Goal: Transaction & Acquisition: Purchase product/service

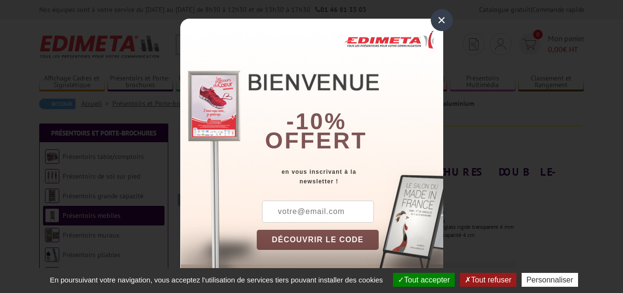
click at [332, 242] on button "DÉCOUVRIR LE CODE" at bounding box center [318, 239] width 122 height 20
click at [328, 238] on button "DÉCOUVRIR LE CODE" at bounding box center [318, 239] width 122 height 20
click at [271, 209] on input "text" at bounding box center [318, 211] width 112 height 22
type input "[EMAIL_ADDRESS][DOMAIN_NAME]"
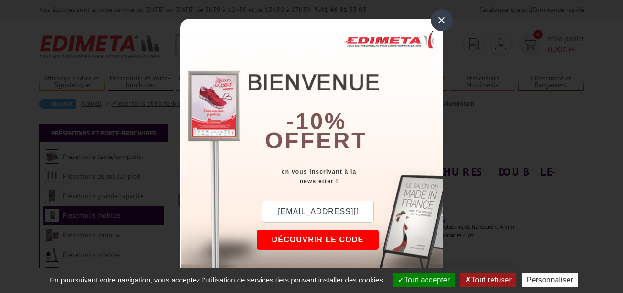
click at [315, 239] on button "DÉCOUVRIR LE CODE" at bounding box center [318, 239] width 122 height 20
click at [315, 239] on button "Copier le code" at bounding box center [309, 239] width 104 height 20
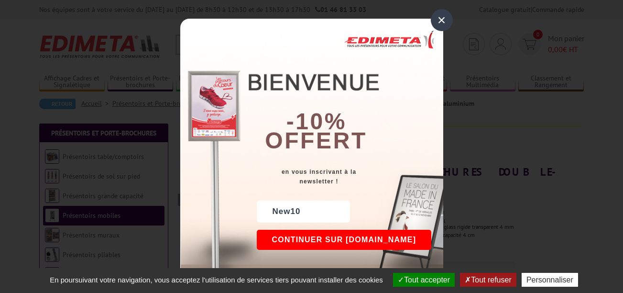
click at [315, 239] on button "Continuer sur [DOMAIN_NAME]" at bounding box center [344, 239] width 175 height 20
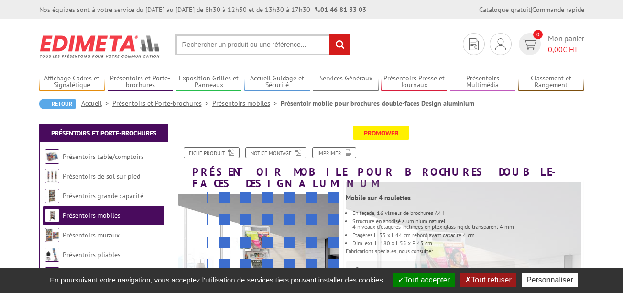
click at [315, 239] on div at bounding box center [273, 238] width 132 height 105
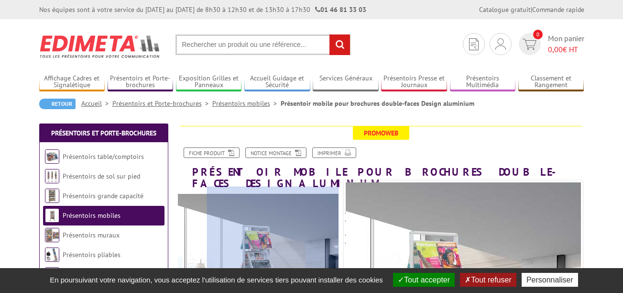
click at [315, 239] on div at bounding box center [273, 238] width 132 height 105
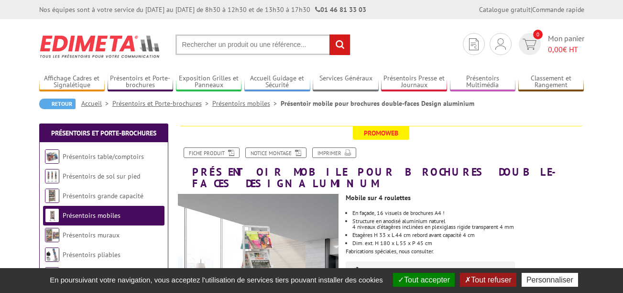
click at [190, 45] on input "text" at bounding box center [262, 44] width 175 height 21
click at [189, 44] on input "text" at bounding box center [262, 44] width 175 height 21
click at [184, 43] on input "text" at bounding box center [262, 44] width 175 height 21
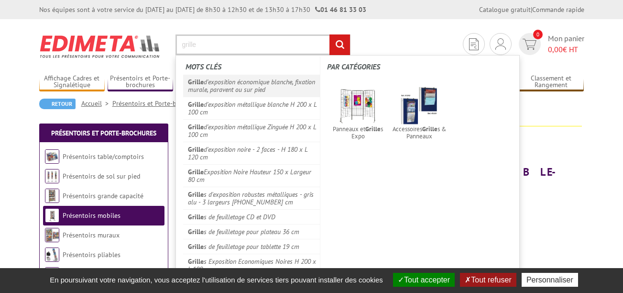
type input "grille"
click at [197, 81] on em "Grille" at bounding box center [196, 81] width 16 height 9
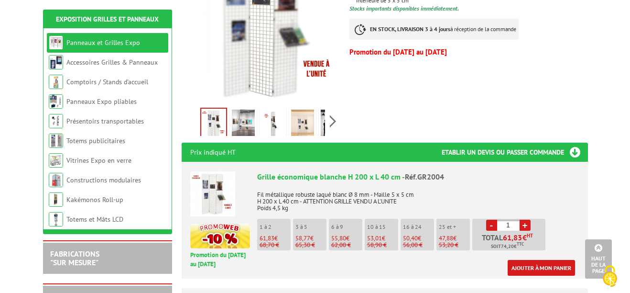
scroll to position [313, 0]
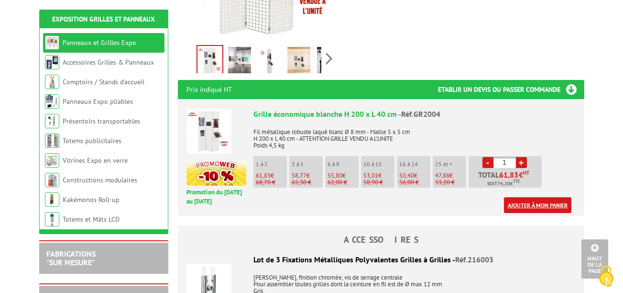
click at [534, 202] on link "Ajouter à mon panier" at bounding box center [537, 205] width 67 height 16
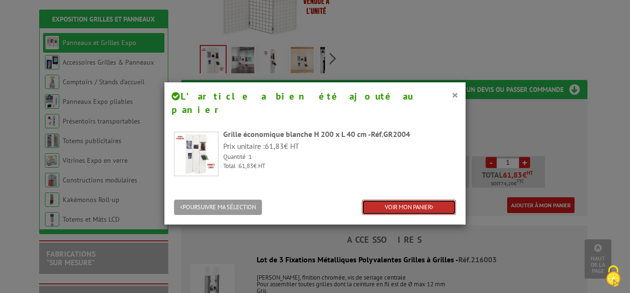
click at [411, 199] on link "VOIR MON PANIER" at bounding box center [409, 207] width 94 height 16
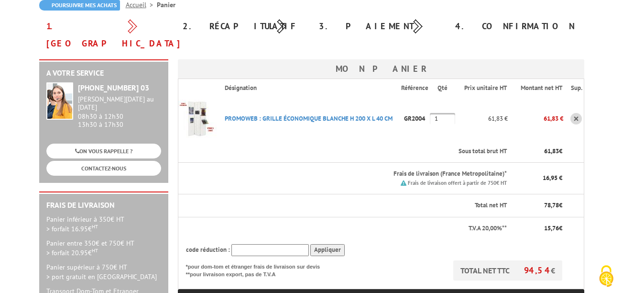
scroll to position [100, 0]
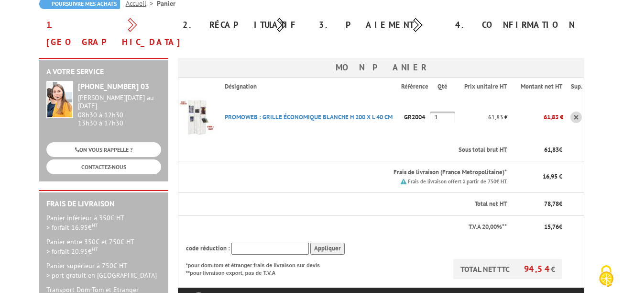
click at [257, 242] on input "text" at bounding box center [269, 248] width 77 height 12
type input "NEW10"
click at [337, 242] on input "Appliquer" at bounding box center [327, 248] width 34 height 12
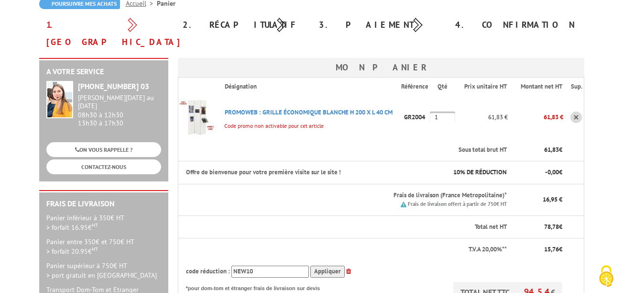
click at [322, 265] on input "Appliquer" at bounding box center [327, 271] width 34 height 12
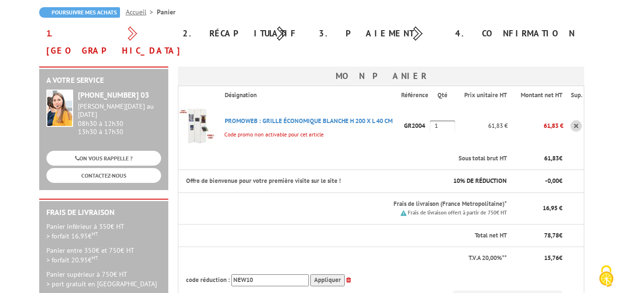
scroll to position [90, 0]
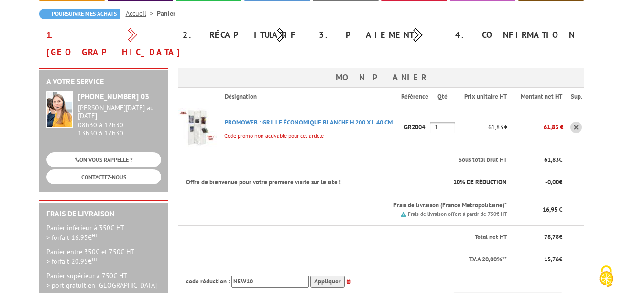
drag, startPoint x: 615, startPoint y: 70, endPoint x: 611, endPoint y: 65, distance: 5.4
drag, startPoint x: 611, startPoint y: 65, endPoint x: 609, endPoint y: 102, distance: 36.4
click at [317, 275] on input "Appliquer" at bounding box center [327, 281] width 34 height 12
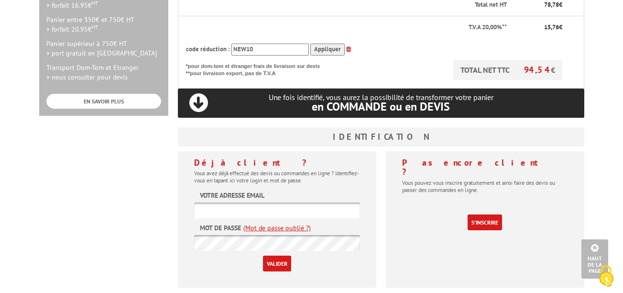
scroll to position [320, 0]
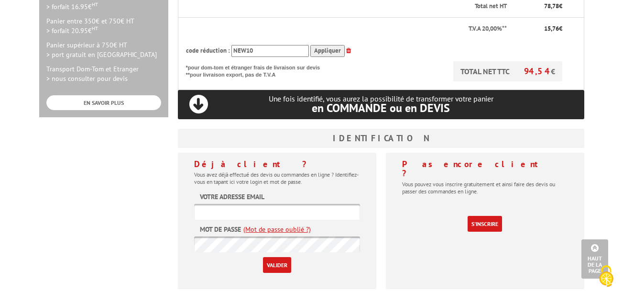
click at [230, 192] on label "Votre adresse email" at bounding box center [232, 197] width 65 height 10
click at [491, 216] on link "S'inscrire" at bounding box center [484, 224] width 34 height 16
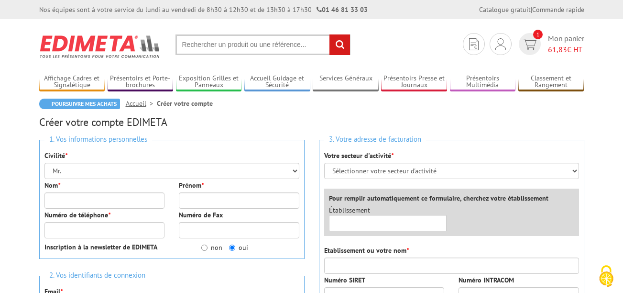
click at [60, 188] on em "*" at bounding box center [59, 185] width 2 height 9
click at [61, 192] on input "Nom *" at bounding box center [104, 200] width 120 height 16
type input "BEAUSOLEIL"
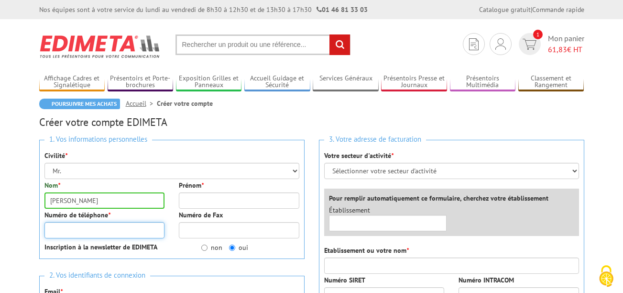
click at [109, 227] on input "Numéro de téléphone *" at bounding box center [104, 230] width 120 height 16
type input "0675512951"
type input "Francis"
type input "[EMAIL_ADDRESS][DOMAIN_NAME]"
type input "161 rue du Château"
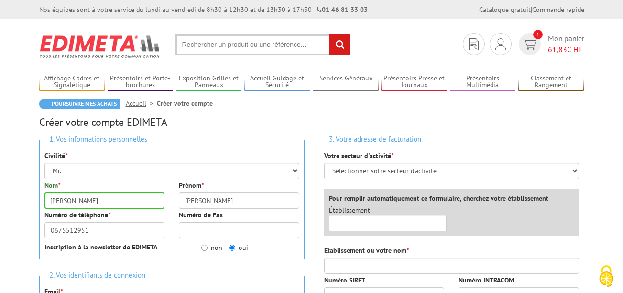
type input "Le Bourg"
type input "24240"
type input "Saussignac"
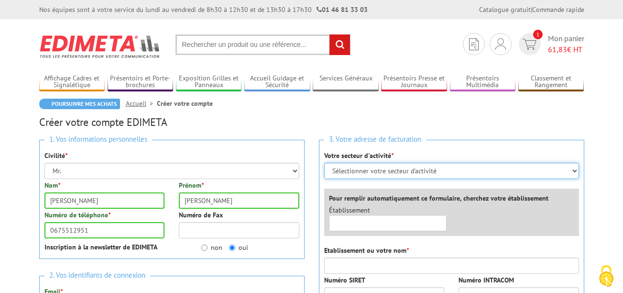
click at [571, 169] on select "Sélectionner votre secteur d'activité Administrations et collectivités Magasins…" at bounding box center [451, 171] width 255 height 16
select select "878"
click at [324, 163] on select "Sélectionner votre secteur d'activité Administrations et collectivités Magasins…" at bounding box center [451, 171] width 255 height 16
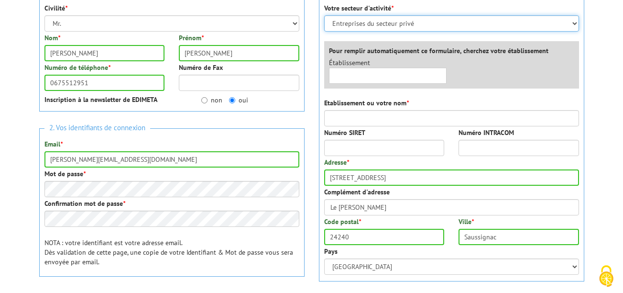
scroll to position [149, 0]
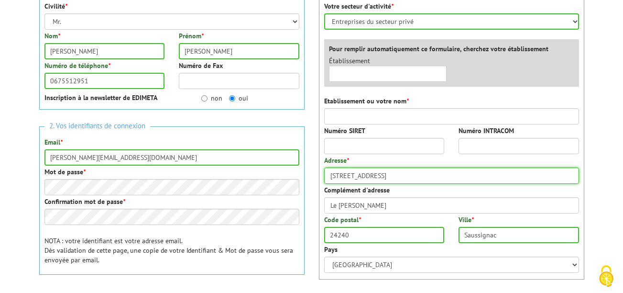
click at [329, 173] on input "161 rue du Château" at bounding box center [451, 175] width 255 height 16
type input "u"
type input "89 rue Hoche"
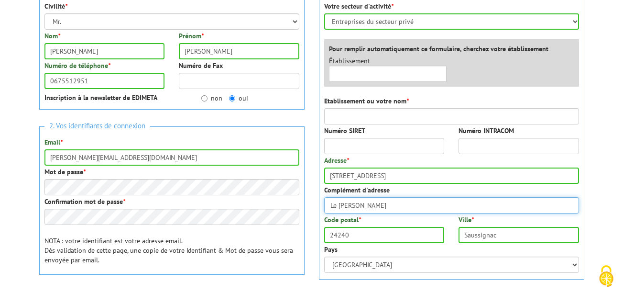
click at [329, 207] on input "Le Bourg" at bounding box center [451, 205] width 255 height 16
type input "Caudéran"
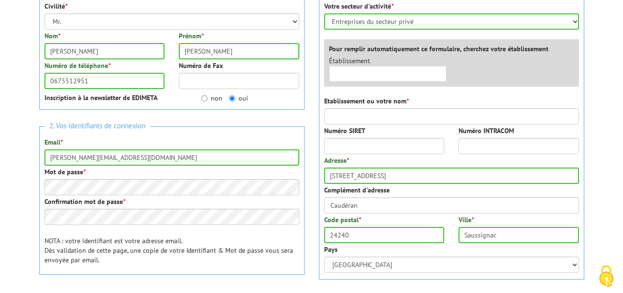
click at [410, 161] on div "Adresse * 89 rue Hoche" at bounding box center [451, 169] width 255 height 28
click at [328, 236] on input "24240" at bounding box center [384, 235] width 120 height 16
type input "33200"
click at [462, 234] on input "Saussignac" at bounding box center [518, 235] width 120 height 16
type input "c"
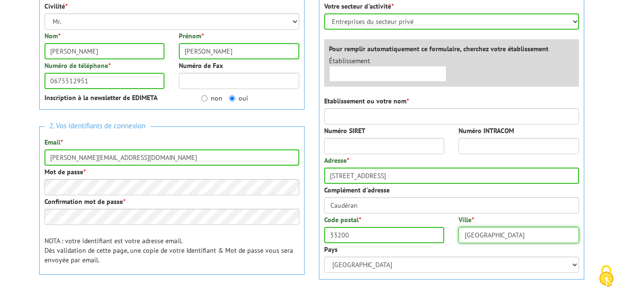
type input "BORDEAUX"
click at [573, 20] on select "Sélectionner votre secteur d'activité Administrations et collectivités Magasins…" at bounding box center [451, 21] width 255 height 16
click at [586, 22] on div "3. Votre adresse de facturation Votre secteur d'activité * Sélectionner votre s…" at bounding box center [452, 201] width 280 height 437
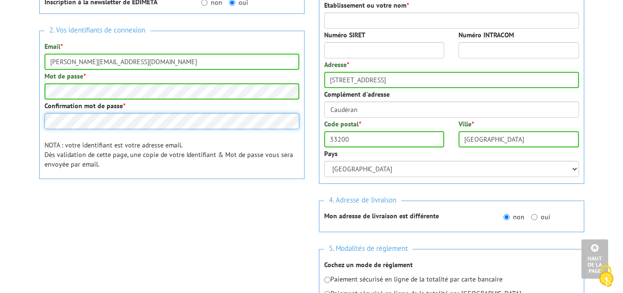
scroll to position [246, 0]
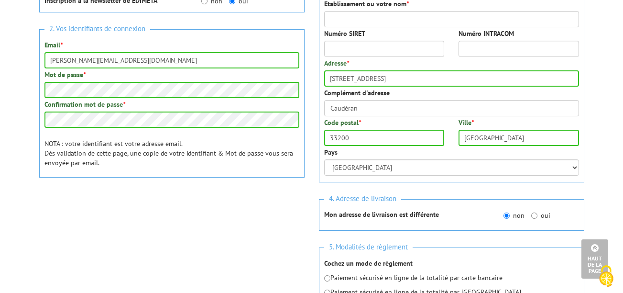
click at [173, 232] on div "1. Vos informations personnelles Civilité * Mr. Mme. Mlle. Nom * BEAUSOLEIL Pré…" at bounding box center [172, 59] width 280 height 347
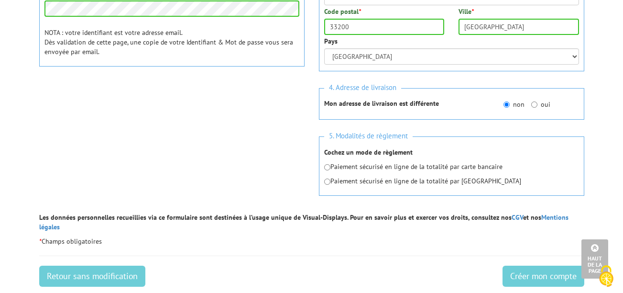
scroll to position [358, 0]
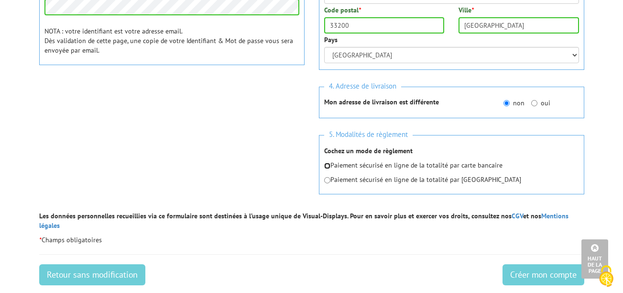
click at [325, 166] on input "radio" at bounding box center [327, 166] width 6 height 6
radio input "true"
click at [325, 166] on input "radio" at bounding box center [327, 166] width 6 height 6
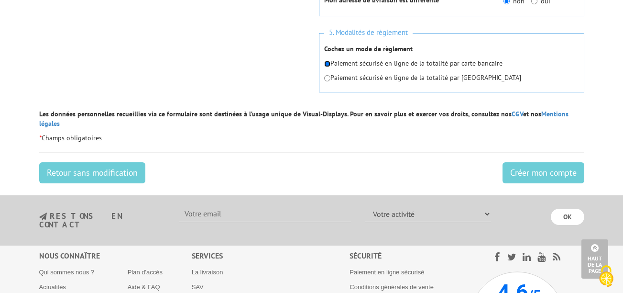
scroll to position [459, 0]
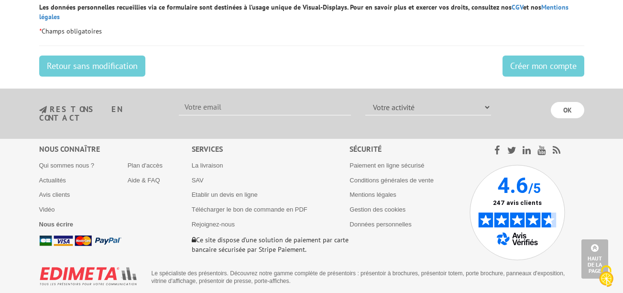
scroll to position [316, 0]
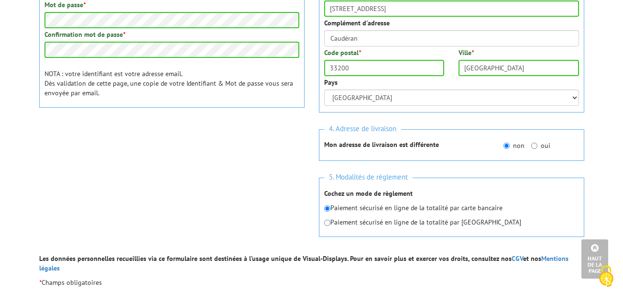
click at [66, 178] on div "1. Vos informations personnelles Civilité * Mr. Mme. Mlle. Nom * BEAUSOLEIL Pré…" at bounding box center [311, 34] width 559 height 437
click at [201, 163] on div "1. Vos informations personnelles Civilité * Mr. Mme. Mlle. Nom * BEAUSOLEIL Pré…" at bounding box center [311, 34] width 559 height 437
